Goal: Information Seeking & Learning: Learn about a topic

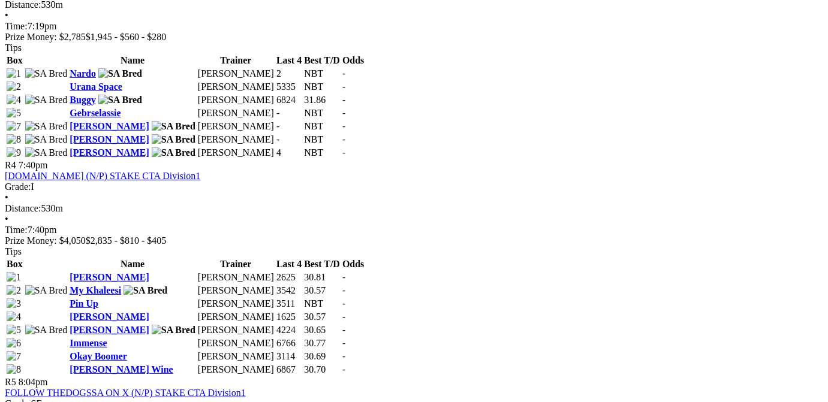
scroll to position [1517, 0]
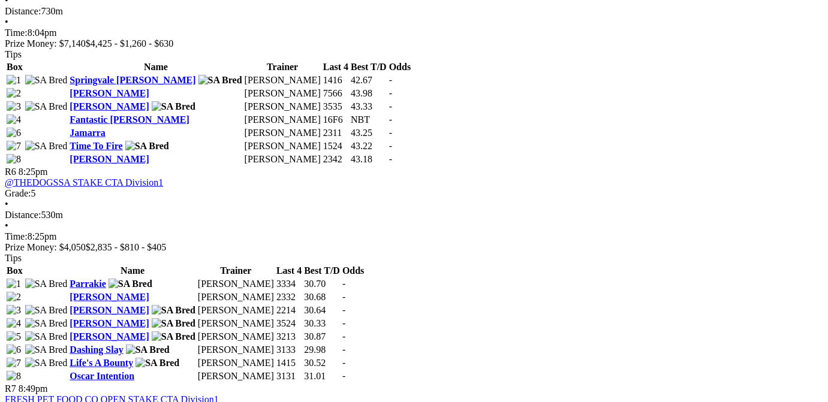
scroll to position [1508, 0]
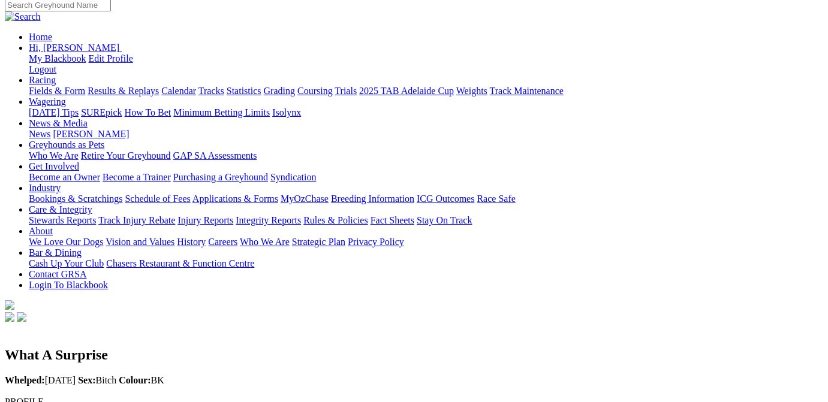
scroll to position [60, 0]
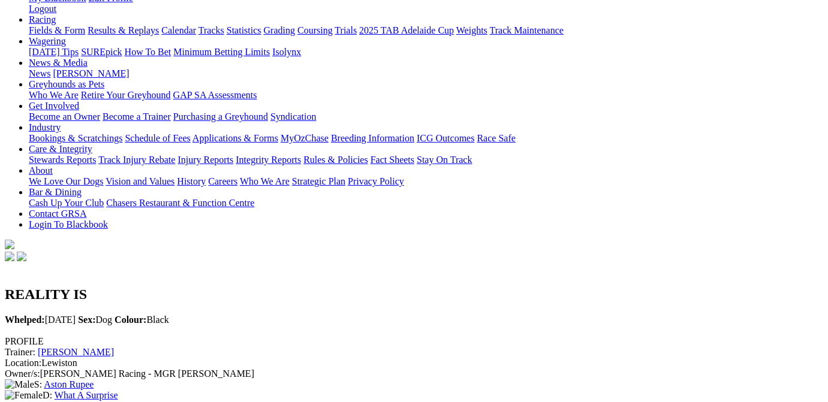
scroll to position [60, 0]
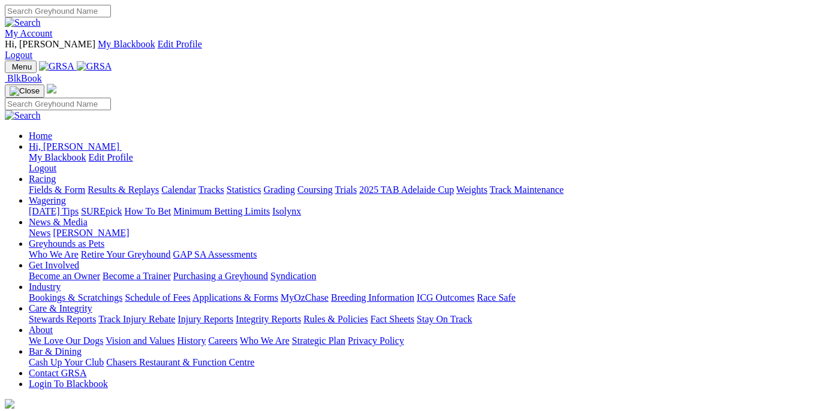
scroll to position [370, 0]
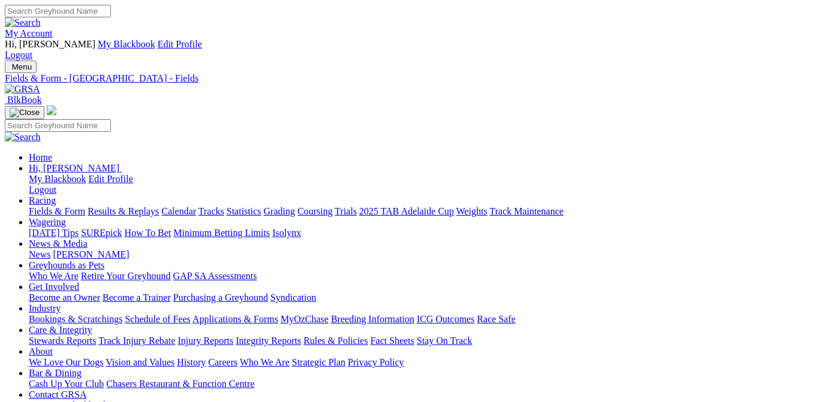
click at [196, 206] on link "Calendar" at bounding box center [178, 211] width 35 height 10
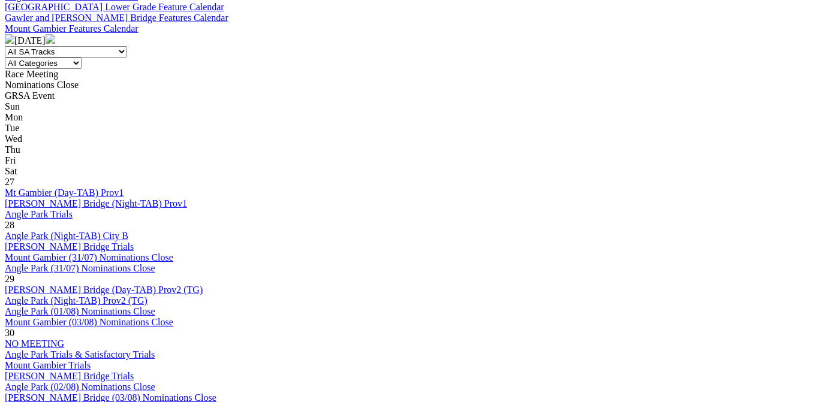
scroll to position [663, 0]
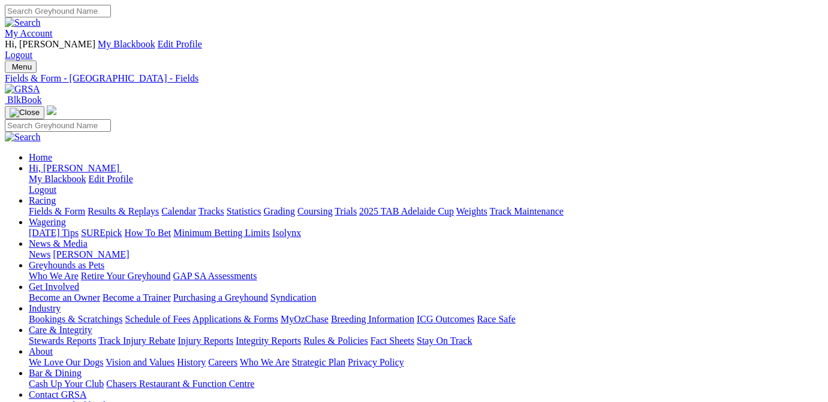
click at [196, 206] on link "Calendar" at bounding box center [178, 211] width 35 height 10
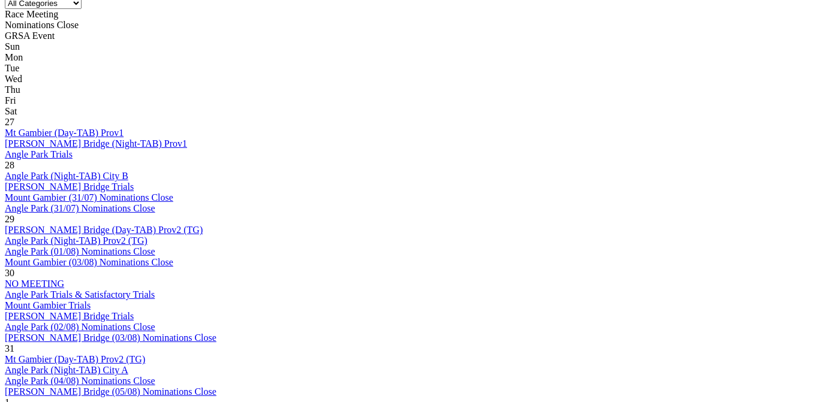
scroll to position [784, 0]
